Goal: Information Seeking & Learning: Learn about a topic

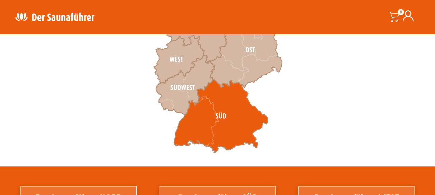
click at [200, 122] on icon at bounding box center [221, 116] width 94 height 73
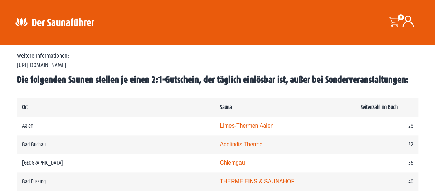
scroll to position [346, 0]
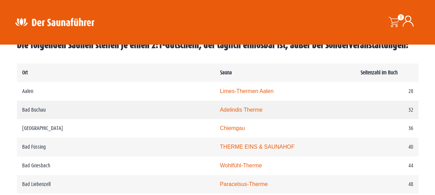
click at [220, 108] on link "Adelindis Therme" at bounding box center [241, 110] width 43 height 6
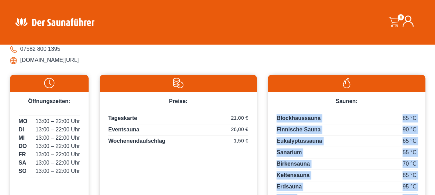
scroll to position [363, 0]
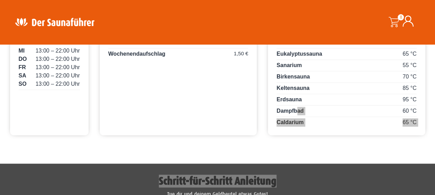
scroll to position [432, 0]
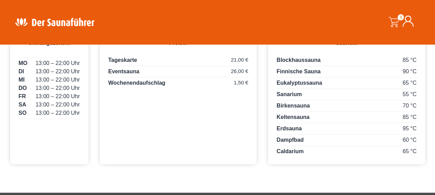
scroll to position [294, 0]
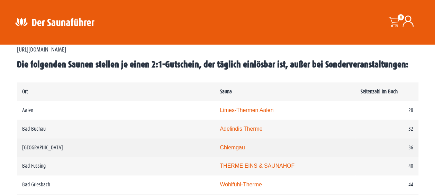
scroll to position [380, 0]
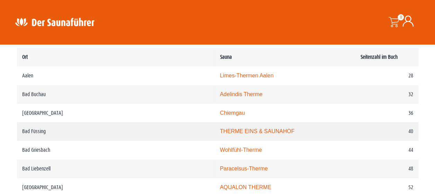
click at [220, 130] on link "THERME EINS & SAUNAHOF" at bounding box center [257, 131] width 74 height 6
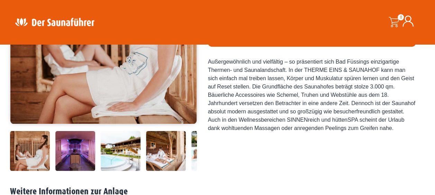
scroll to position [138, 0]
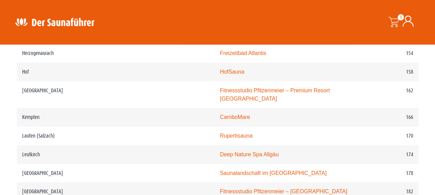
scroll to position [1052, 0]
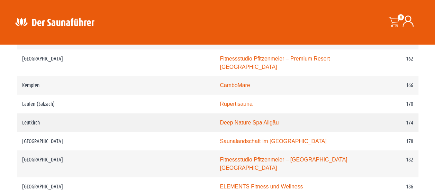
click at [220, 123] on link "Deep Nature Spa Allgäu" at bounding box center [249, 123] width 59 height 6
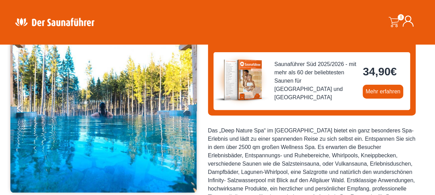
scroll to position [35, 0]
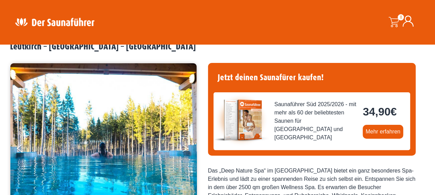
click at [184, 149] on button "Next" at bounding box center [189, 149] width 17 height 17
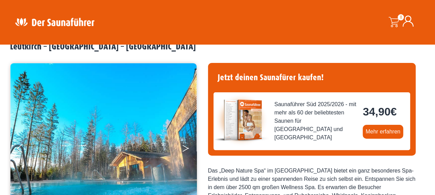
click at [184, 149] on button "Next" at bounding box center [189, 149] width 17 height 17
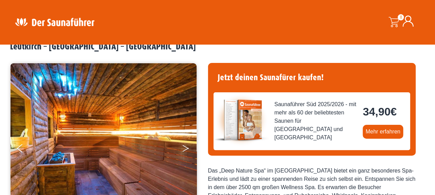
click at [184, 149] on button "Next" at bounding box center [189, 149] width 17 height 17
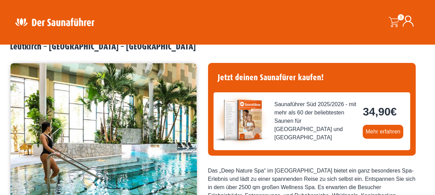
click at [184, 149] on button "Next" at bounding box center [189, 149] width 17 height 17
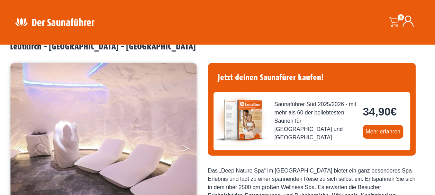
click at [184, 150] on button "Next" at bounding box center [189, 149] width 17 height 17
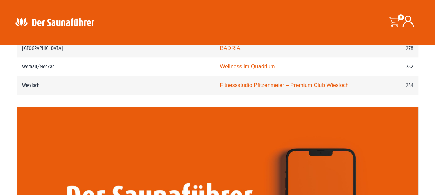
scroll to position [1744, 0]
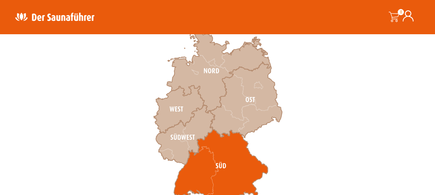
scroll to position [207, 0]
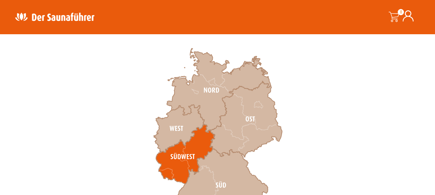
click at [182, 155] on icon at bounding box center [185, 153] width 59 height 59
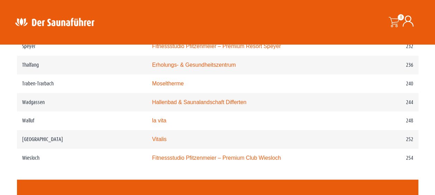
scroll to position [1487, 0]
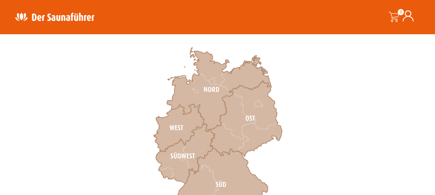
scroll to position [207, 0]
